Goal: Transaction & Acquisition: Book appointment/travel/reservation

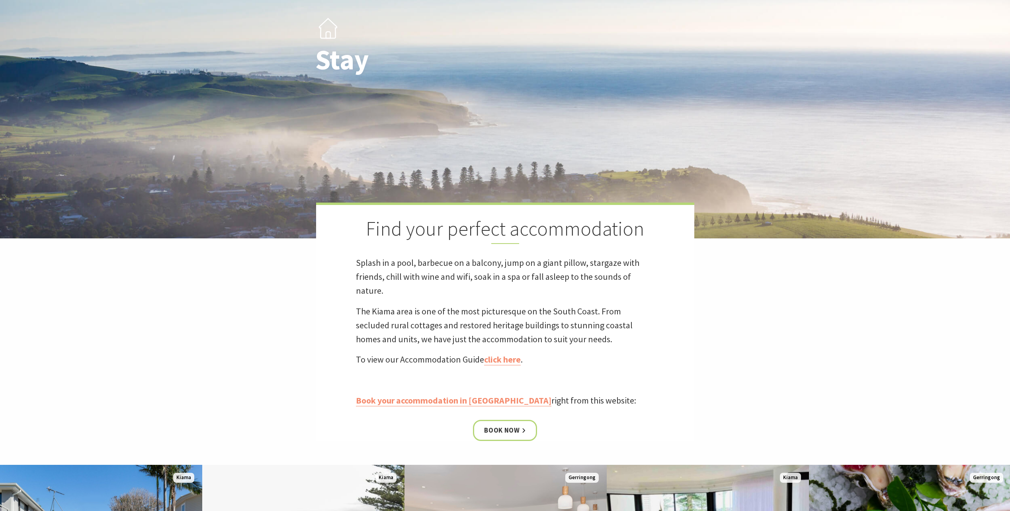
scroll to position [199, 0]
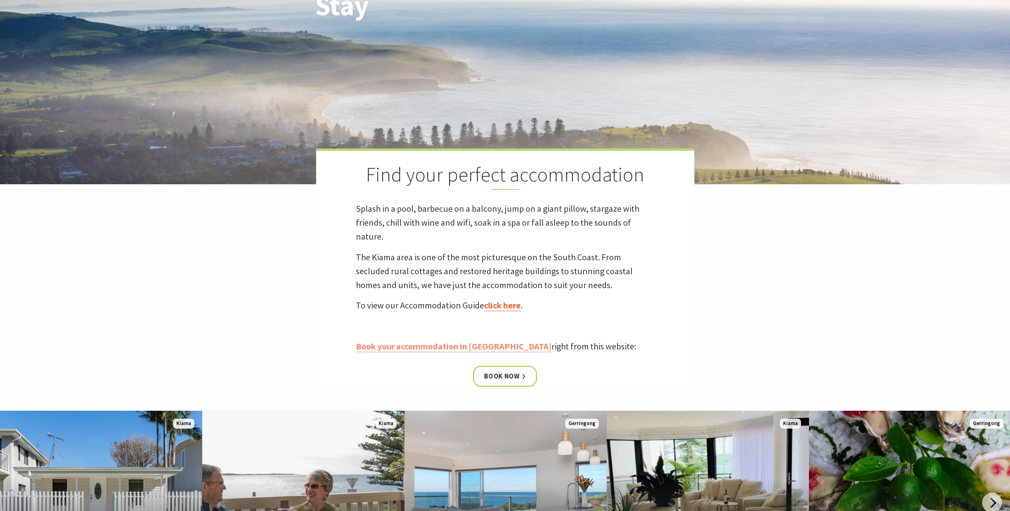
click at [507, 305] on link "click here" at bounding box center [502, 306] width 37 height 12
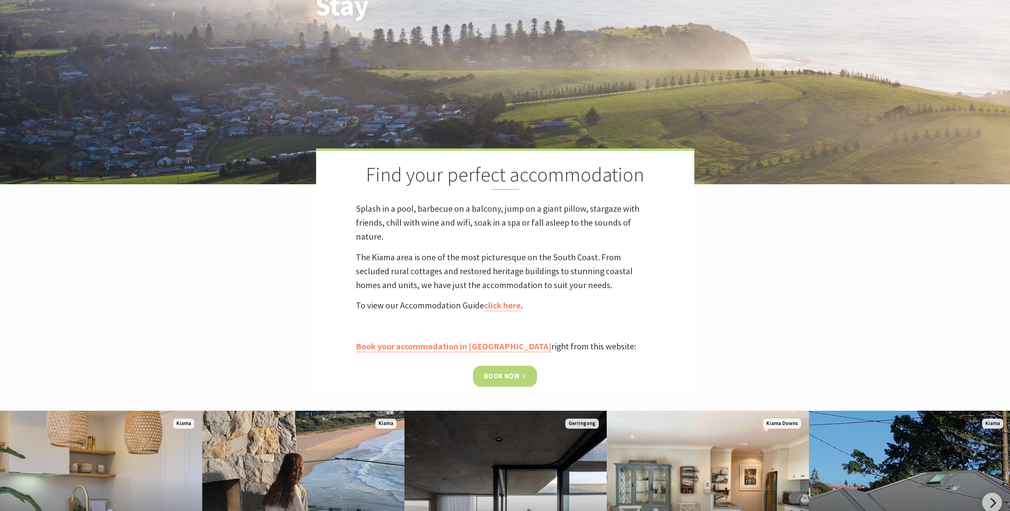
scroll to position [199, 0]
click at [501, 375] on link "Book now" at bounding box center [505, 376] width 64 height 21
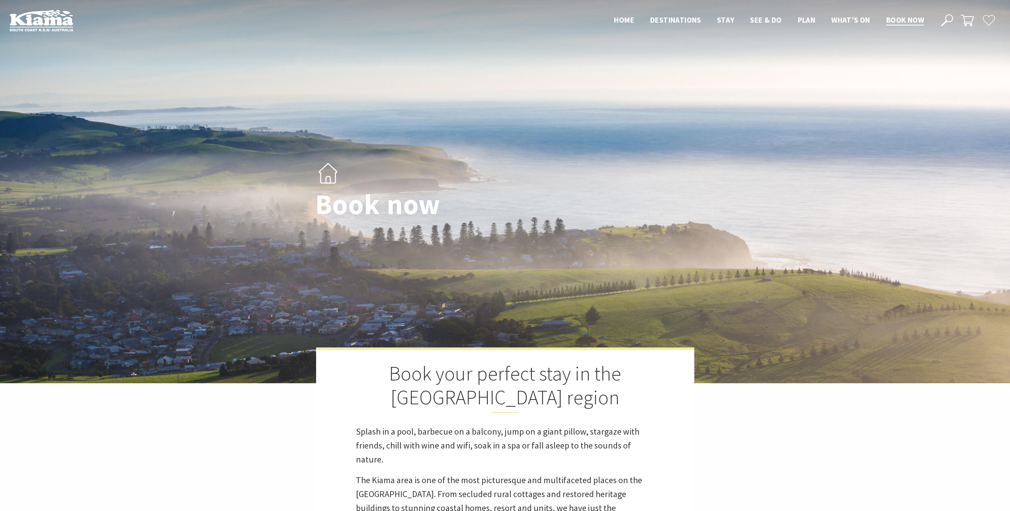
select select "3"
select select "2"
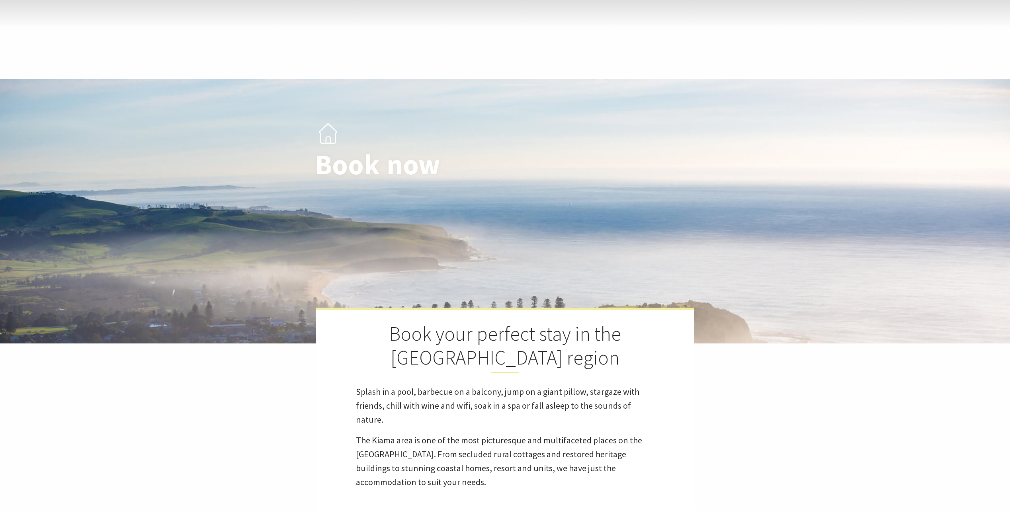
scroll to position [239, 0]
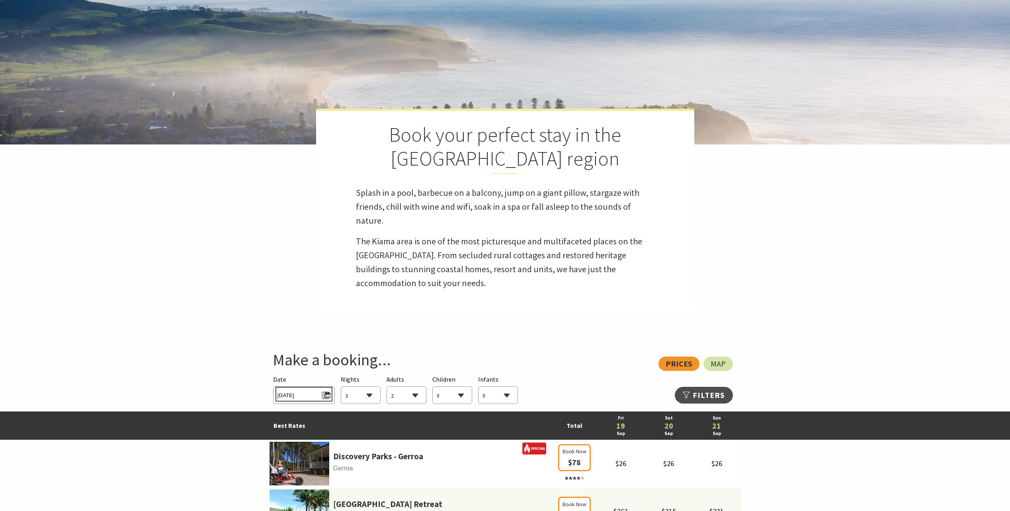
click at [322, 395] on span "Fri 19/09/2025" at bounding box center [303, 394] width 53 height 11
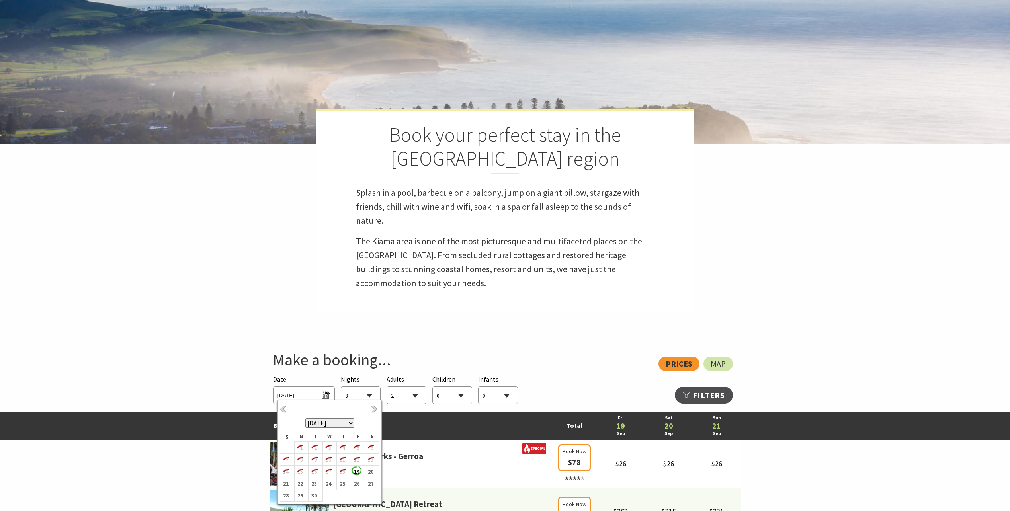
click at [348, 422] on select "September 2025 October 2025 November 2025 December 2025 January 2026 February 2…" at bounding box center [329, 423] width 49 height 10
click at [343, 446] on b "2" at bounding box center [342, 448] width 10 height 10
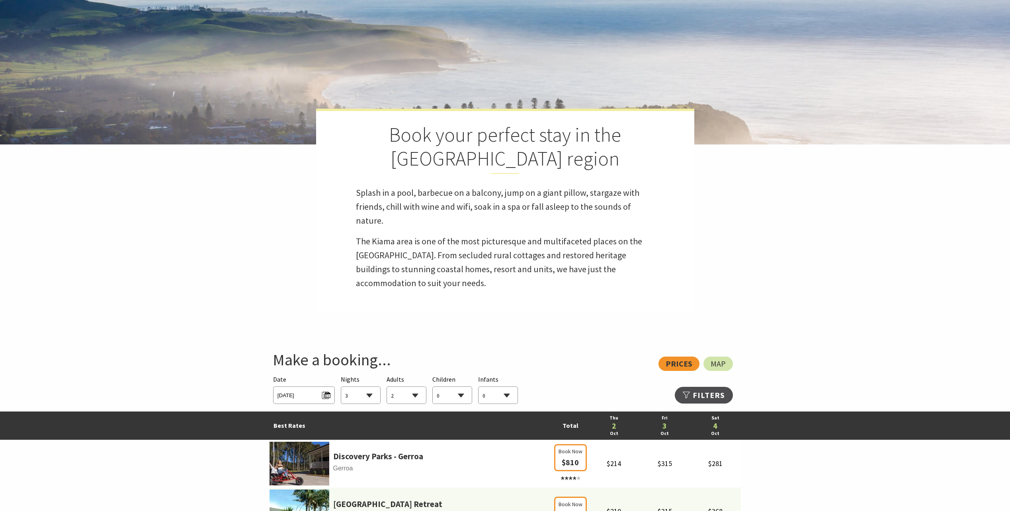
click at [374, 396] on select "1 2 3 4 5 6 7 8 9 10 11 12 13 14 15 16 17 18 19 20 21 22 23 24 25 26 27 28 29 30" at bounding box center [360, 396] width 39 height 18
click at [369, 394] on select "1 2 3 4 5 6 7 8 9 10 11 12 13 14 15 16 17 18 19 20 21 22 23 24 25 26 27 28 29 30" at bounding box center [360, 396] width 39 height 18
click at [368, 396] on select "1 2 3 4 5 6 7 8 9 10 11 12 13 14 15 16 17 18 19 20 21 22 23 24 25 26 27 28 29 30" at bounding box center [360, 396] width 39 height 18
click at [341, 387] on select "1 2 3 4 5 6 7 8 9 10 11 12 13 14 15 16 17 18 19 20 21 22 23 24 25 26 27 28 29 30" at bounding box center [360, 396] width 39 height 18
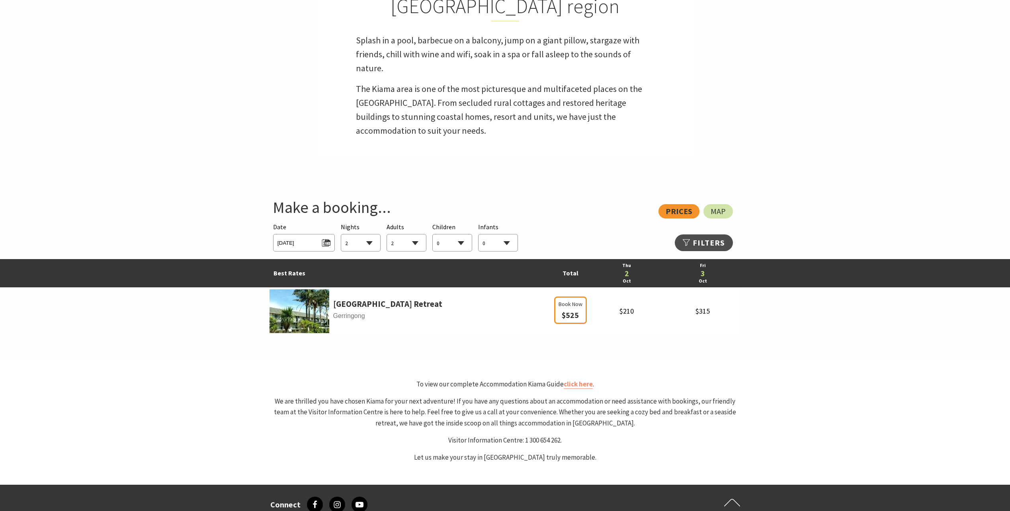
scroll to position [398, 0]
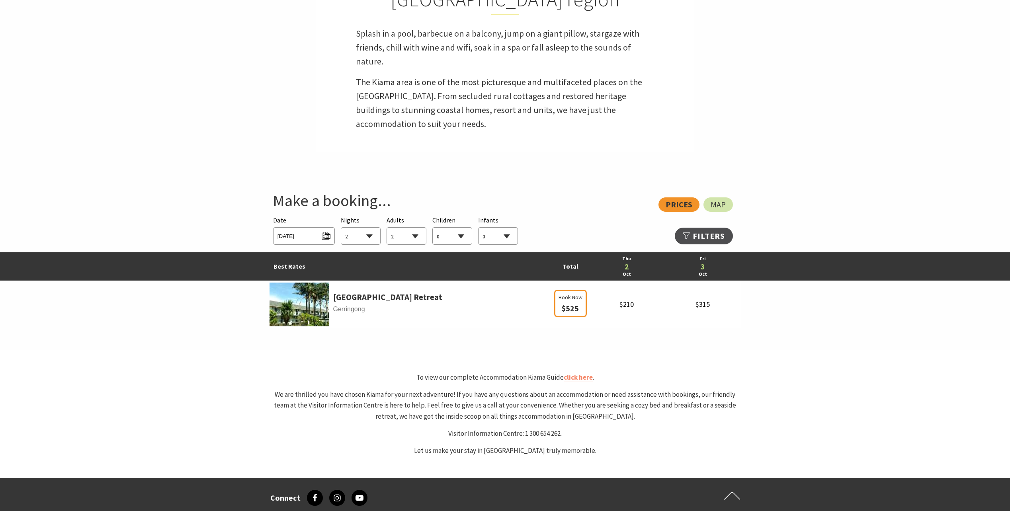
click at [369, 236] on select "1 2 3 4 5 6 7 8 9 10 11 12 13 14 15 16 17 18 19 20 21 22 23 24 25 26 27 28 29 30" at bounding box center [360, 237] width 39 height 18
select select "3"
click at [341, 228] on select "1 2 3 4 5 6 7 8 9 10 11 12 13 14 15 16 17 18 19 20 21 22 23 24 25 26 27 28 29 30" at bounding box center [360, 237] width 39 height 18
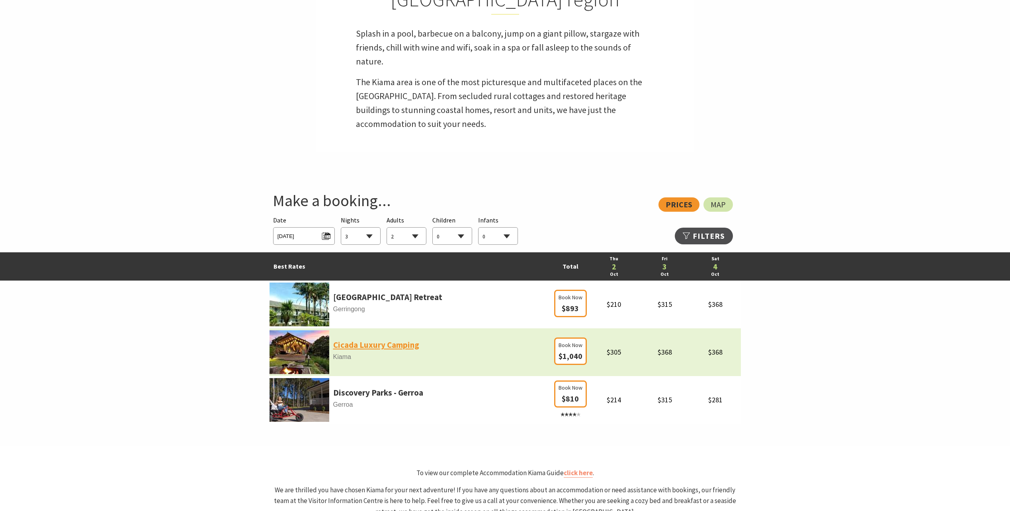
click at [367, 345] on link "Cicada Luxury Camping" at bounding box center [376, 345] width 86 height 14
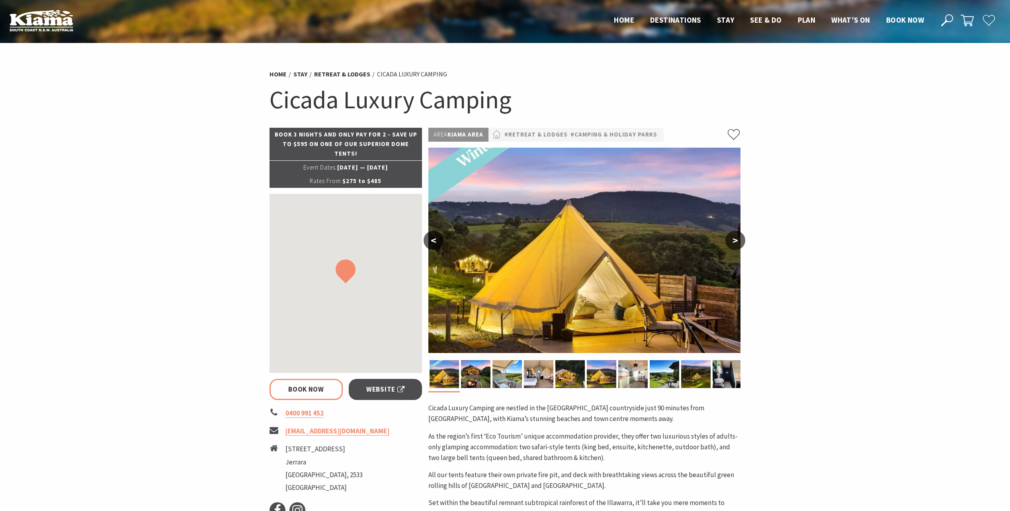
select select "3"
select select "2"
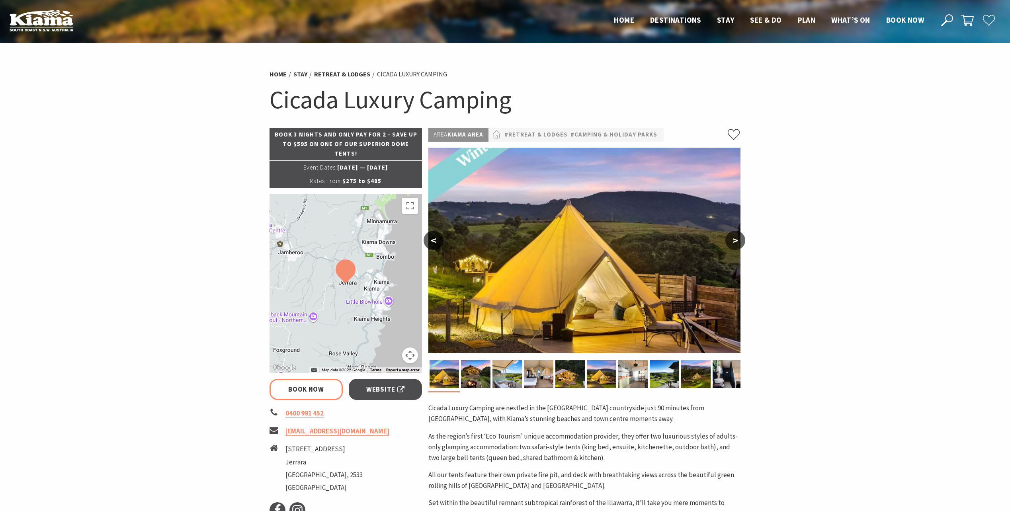
click at [556, 266] on img at bounding box center [584, 250] width 312 height 205
click at [738, 244] on button ">" at bounding box center [735, 240] width 20 height 19
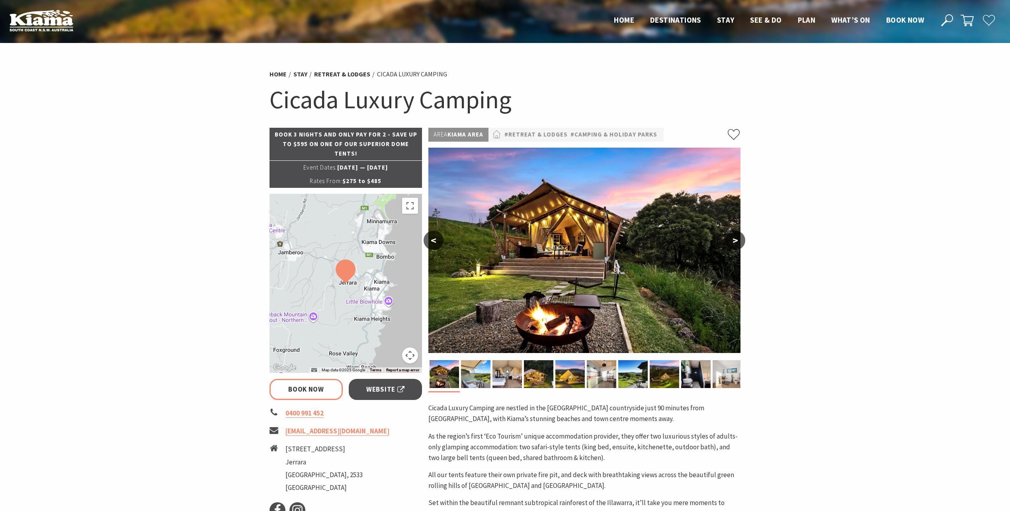
click at [738, 244] on button ">" at bounding box center [735, 240] width 20 height 19
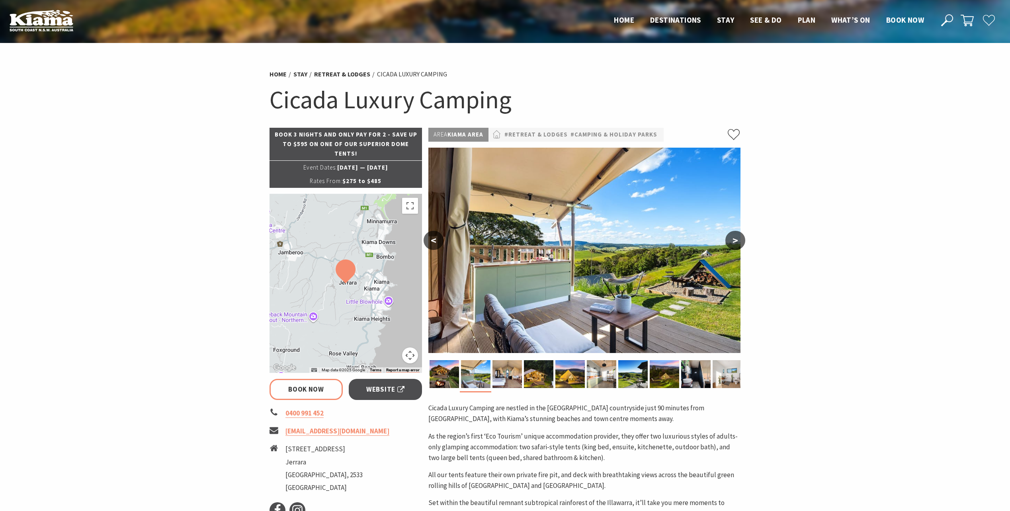
click at [738, 244] on button ">" at bounding box center [735, 240] width 20 height 19
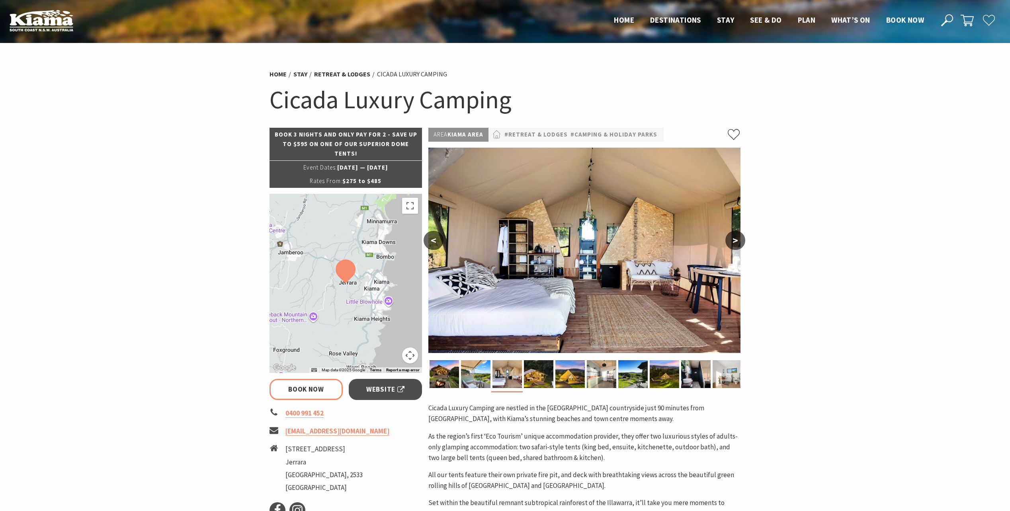
click at [738, 244] on button ">" at bounding box center [735, 240] width 20 height 19
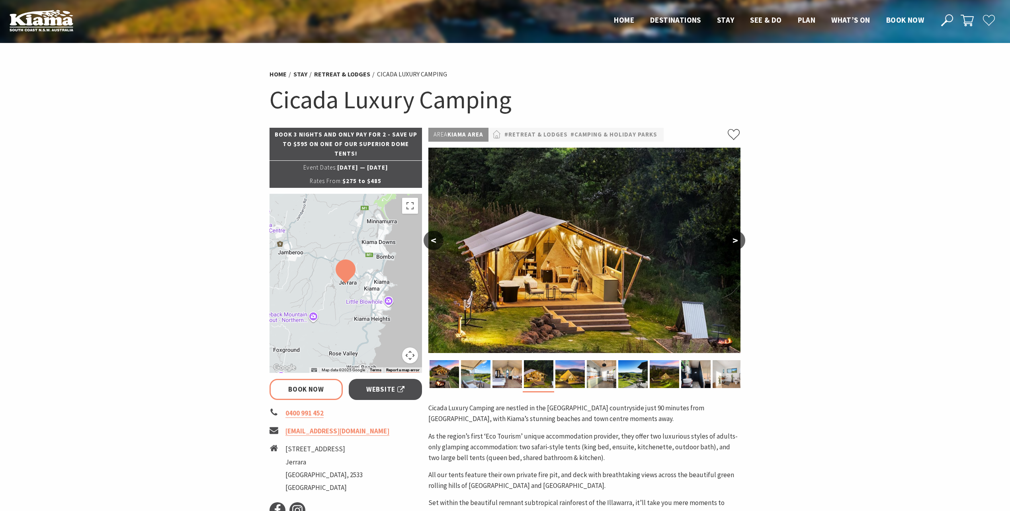
click at [738, 244] on button ">" at bounding box center [735, 240] width 20 height 19
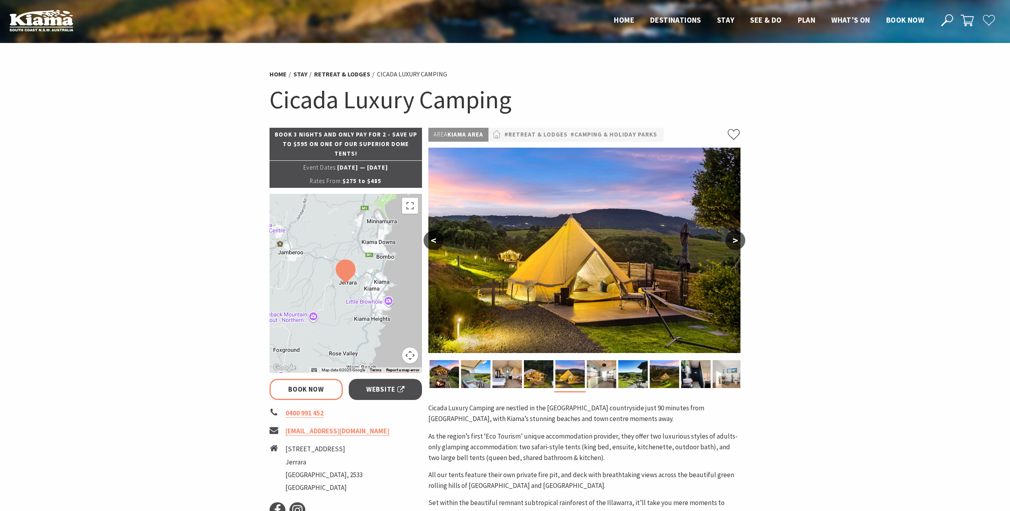
click at [738, 244] on button ">" at bounding box center [735, 240] width 20 height 19
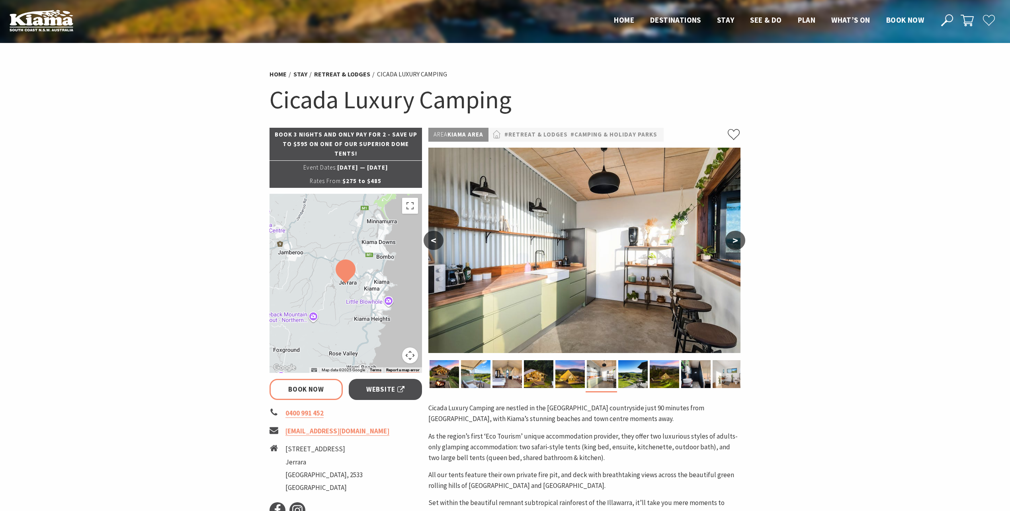
click at [738, 244] on button ">" at bounding box center [735, 240] width 20 height 19
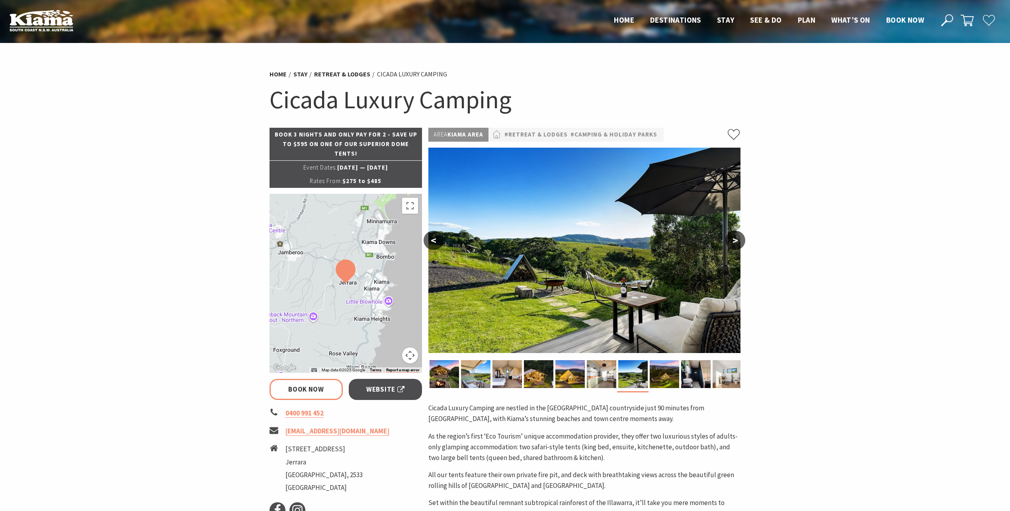
click at [738, 244] on button ">" at bounding box center [735, 240] width 20 height 19
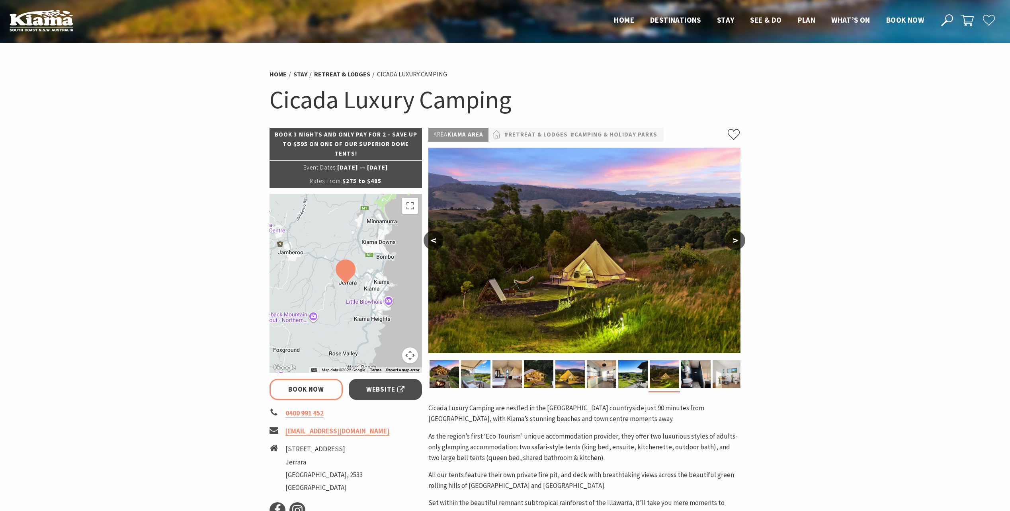
click at [738, 244] on button ">" at bounding box center [735, 240] width 20 height 19
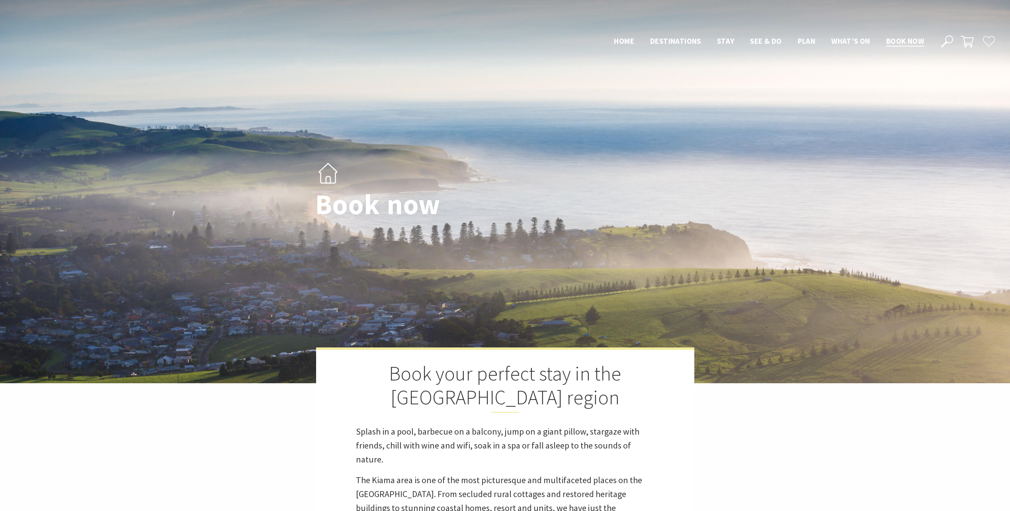
select select "3"
select select "2"
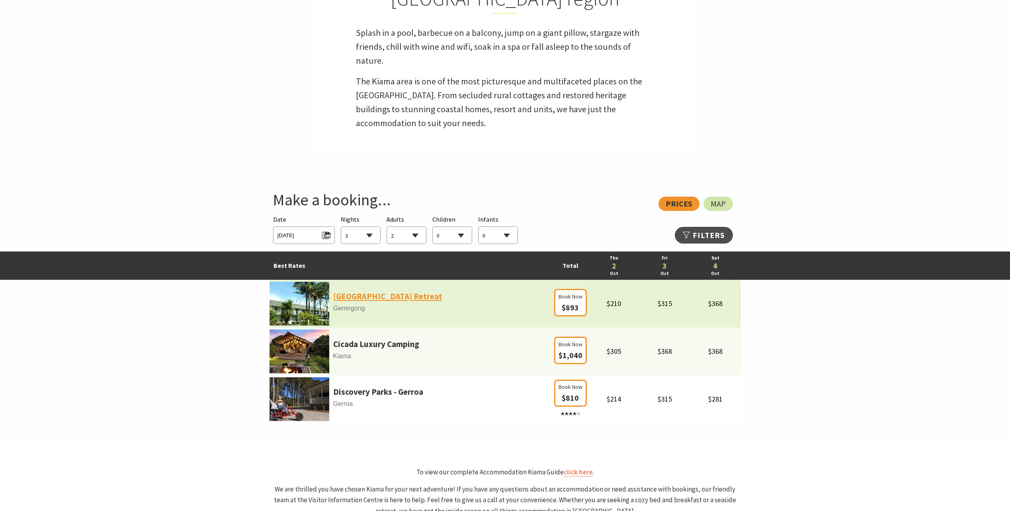
click at [373, 299] on link "[GEOGRAPHIC_DATA] Retreat" at bounding box center [387, 297] width 109 height 14
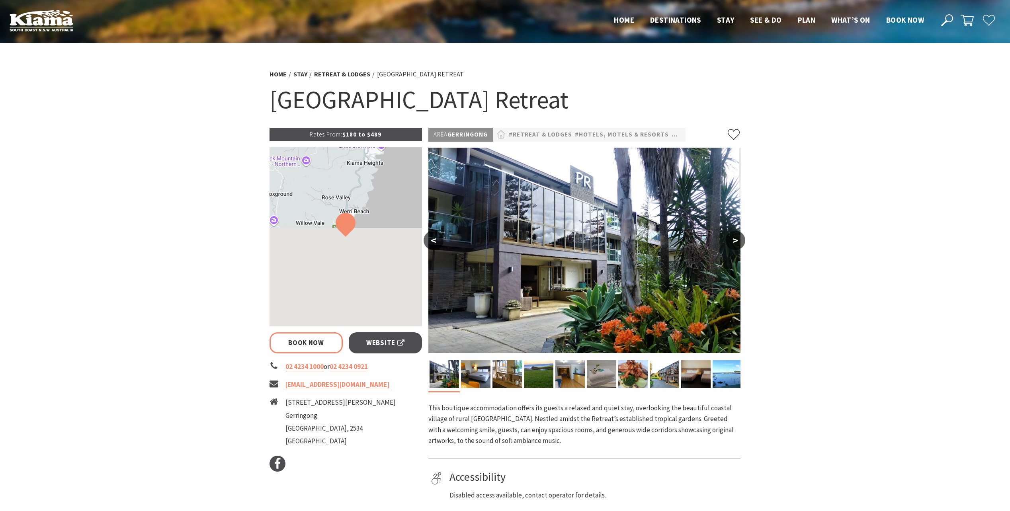
select select "3"
select select "2"
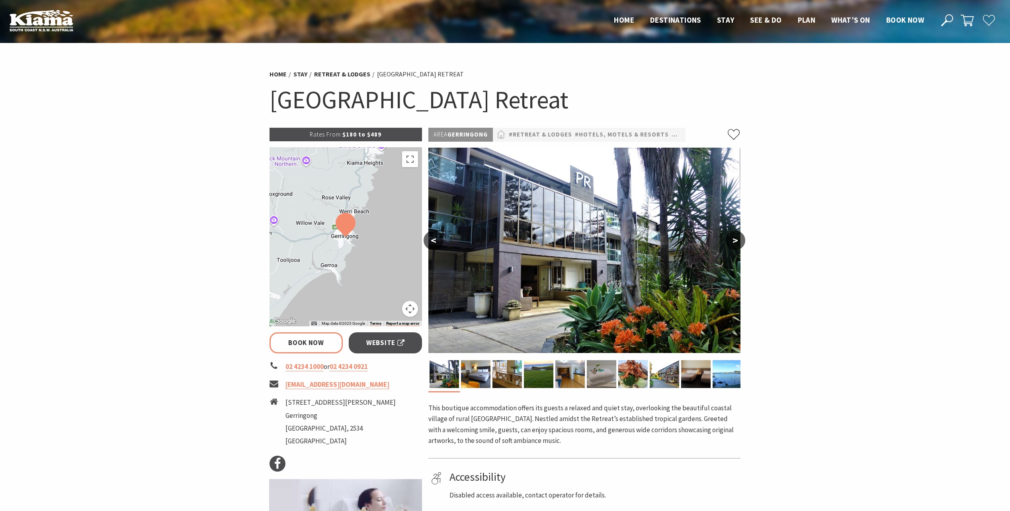
click at [735, 241] on button ">" at bounding box center [735, 240] width 20 height 19
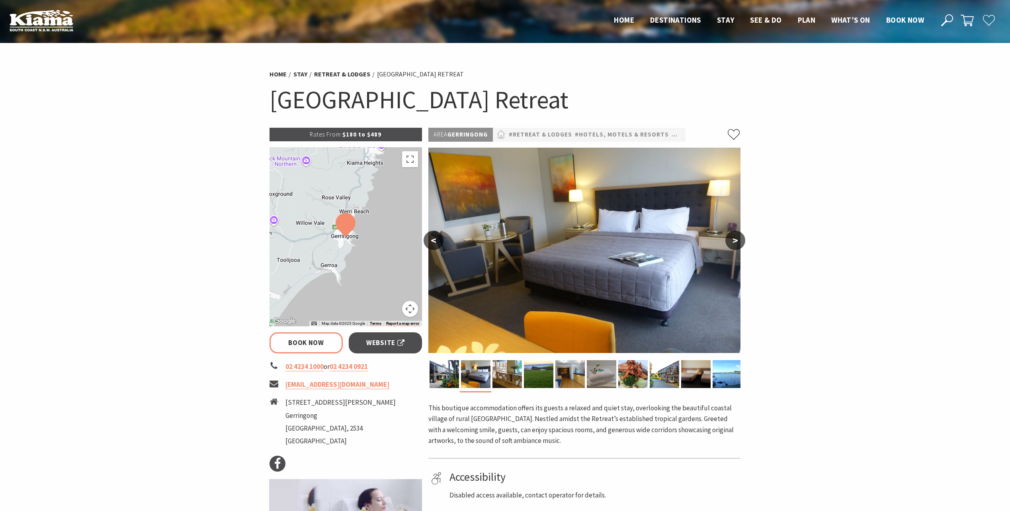
click at [735, 241] on button ">" at bounding box center [735, 240] width 20 height 19
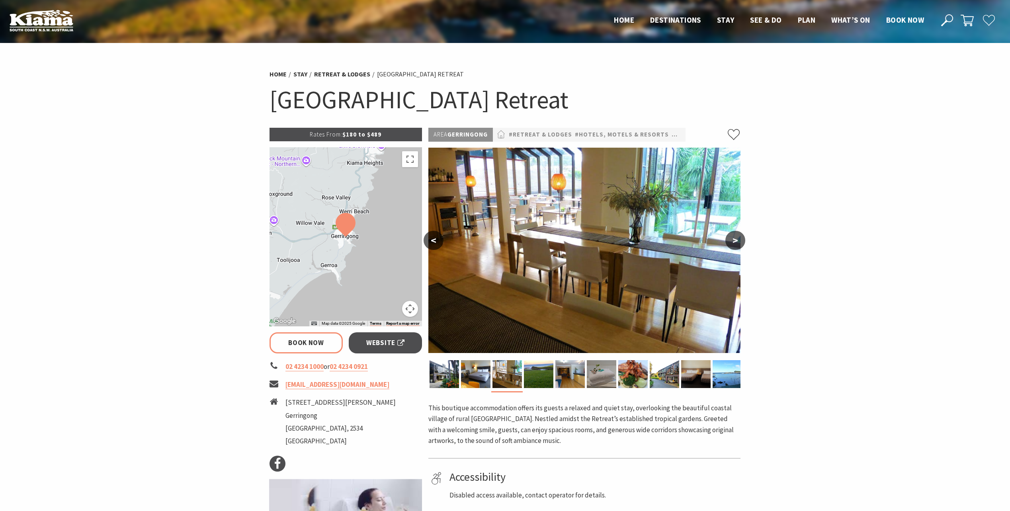
select select "3"
